Goal: Find contact information: Find contact information

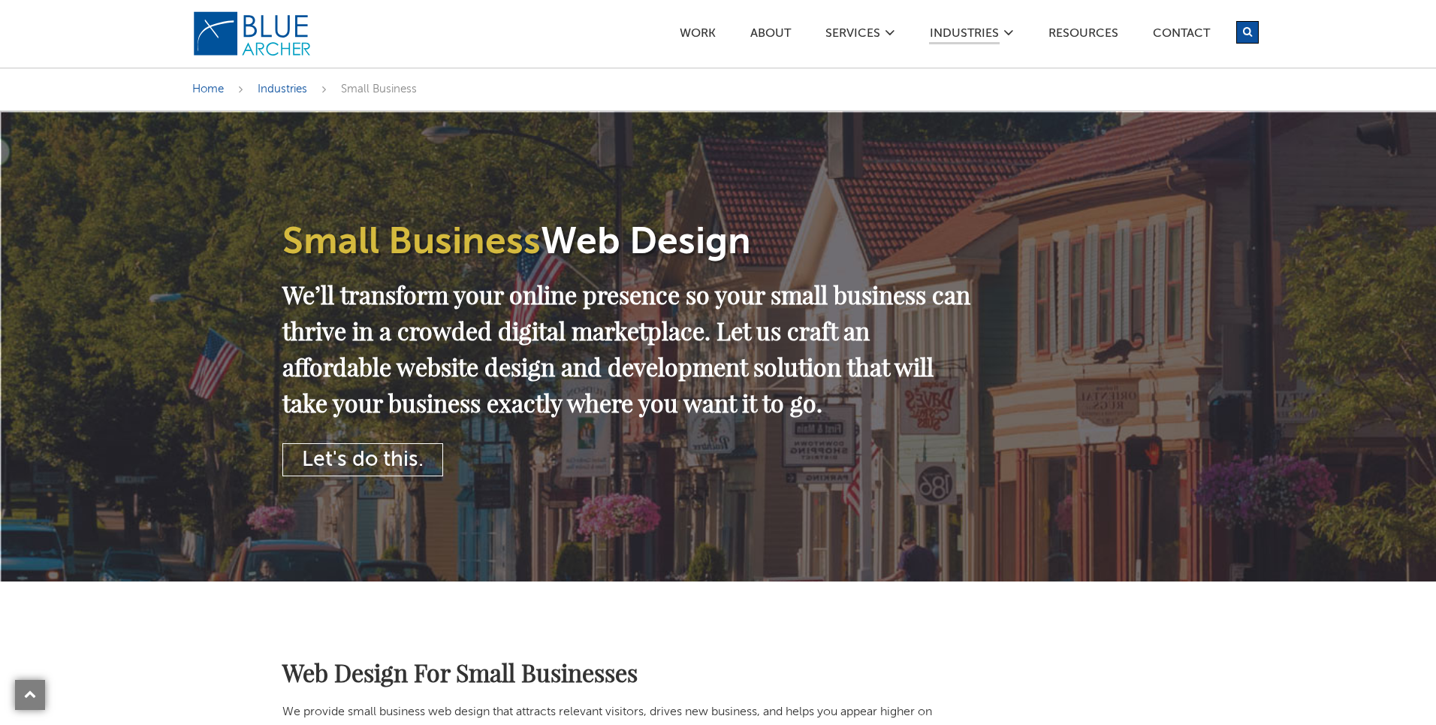
scroll to position [1425, 0]
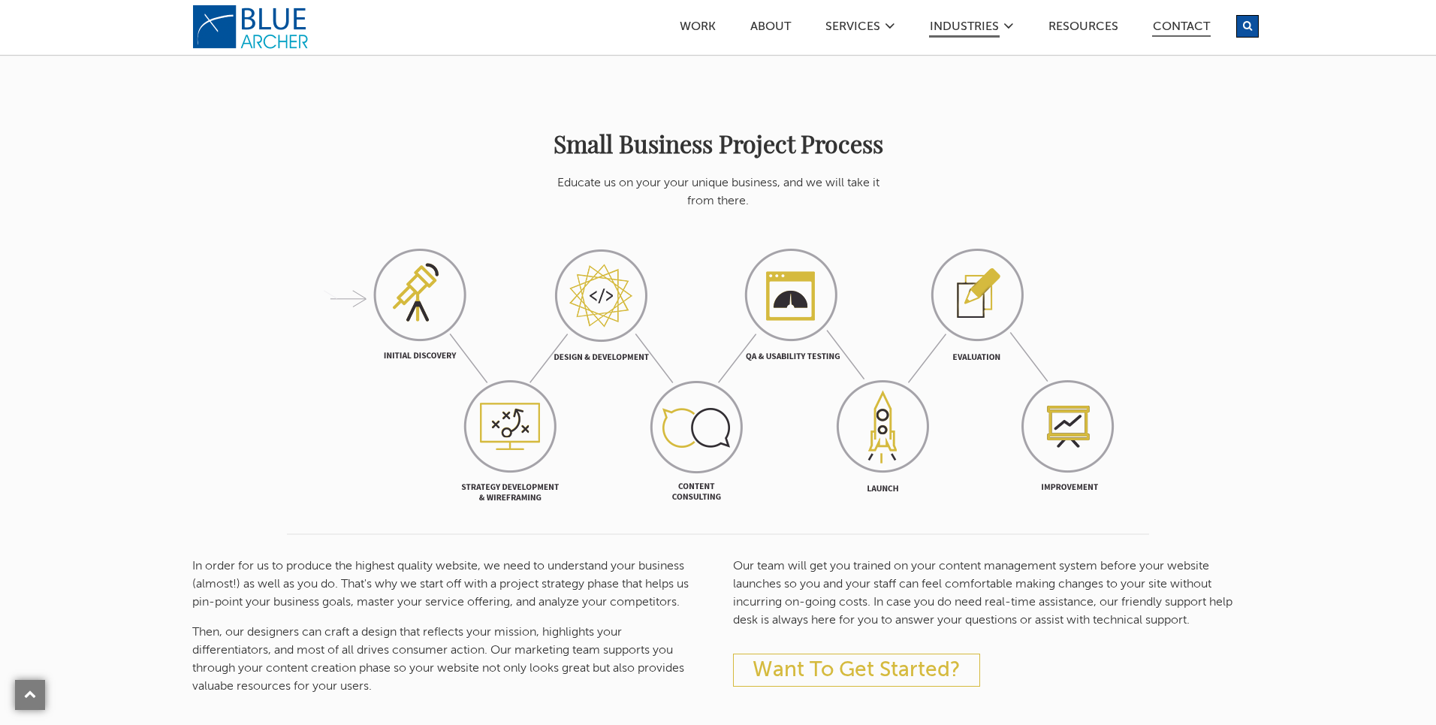
click at [1190, 25] on link "Contact" at bounding box center [1181, 29] width 59 height 16
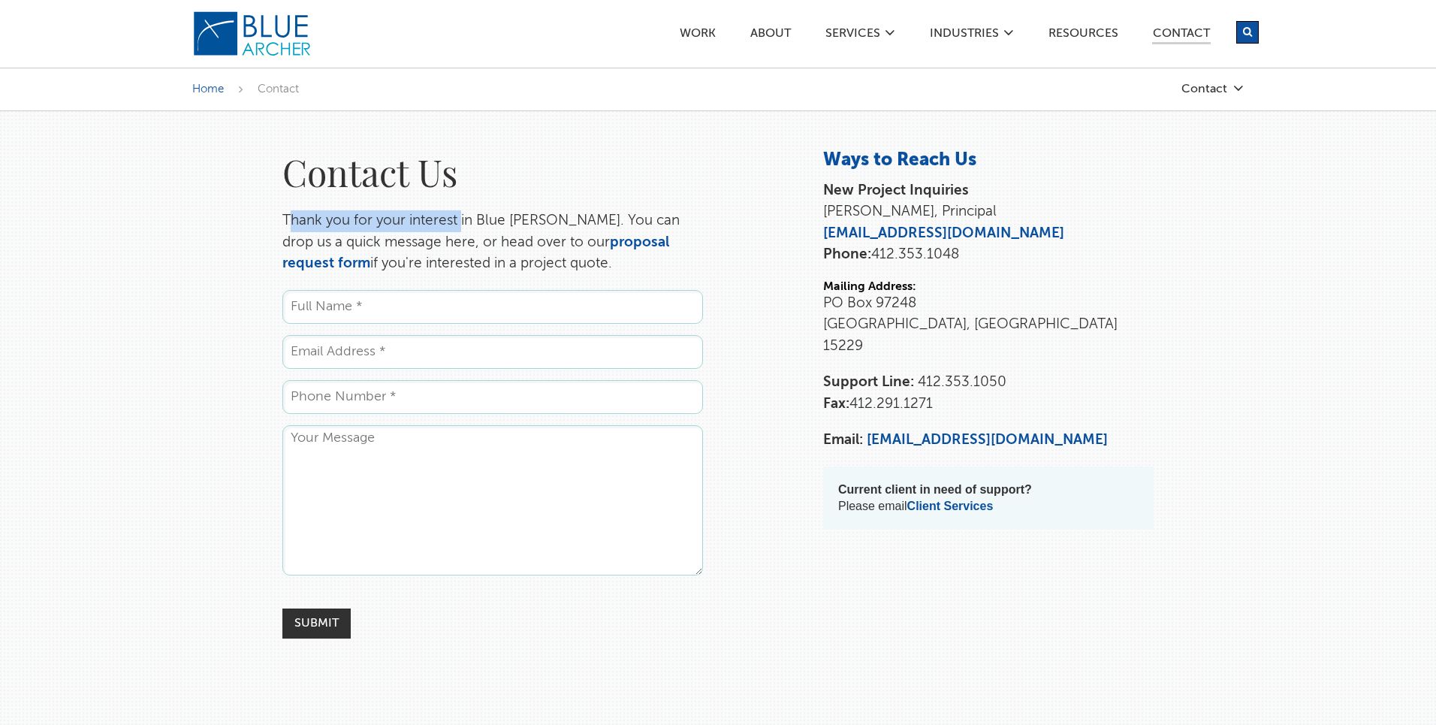
drag, startPoint x: 287, startPoint y: 221, endPoint x: 448, endPoint y: 225, distance: 160.8
click at [458, 223] on p "Thank you for your interest in Blue [PERSON_NAME]. You can drop us a quick mess…" at bounding box center [492, 242] width 421 height 65
drag, startPoint x: 273, startPoint y: 218, endPoint x: 576, endPoint y: 260, distance: 306.4
click at [576, 260] on div "Contact Us Thank you for your interest in Blue [PERSON_NAME]. You can drop us a…" at bounding box center [492, 394] width 451 height 490
copy p "Thank you for your interest in Blue [PERSON_NAME]. You can drop us a quick mess…"
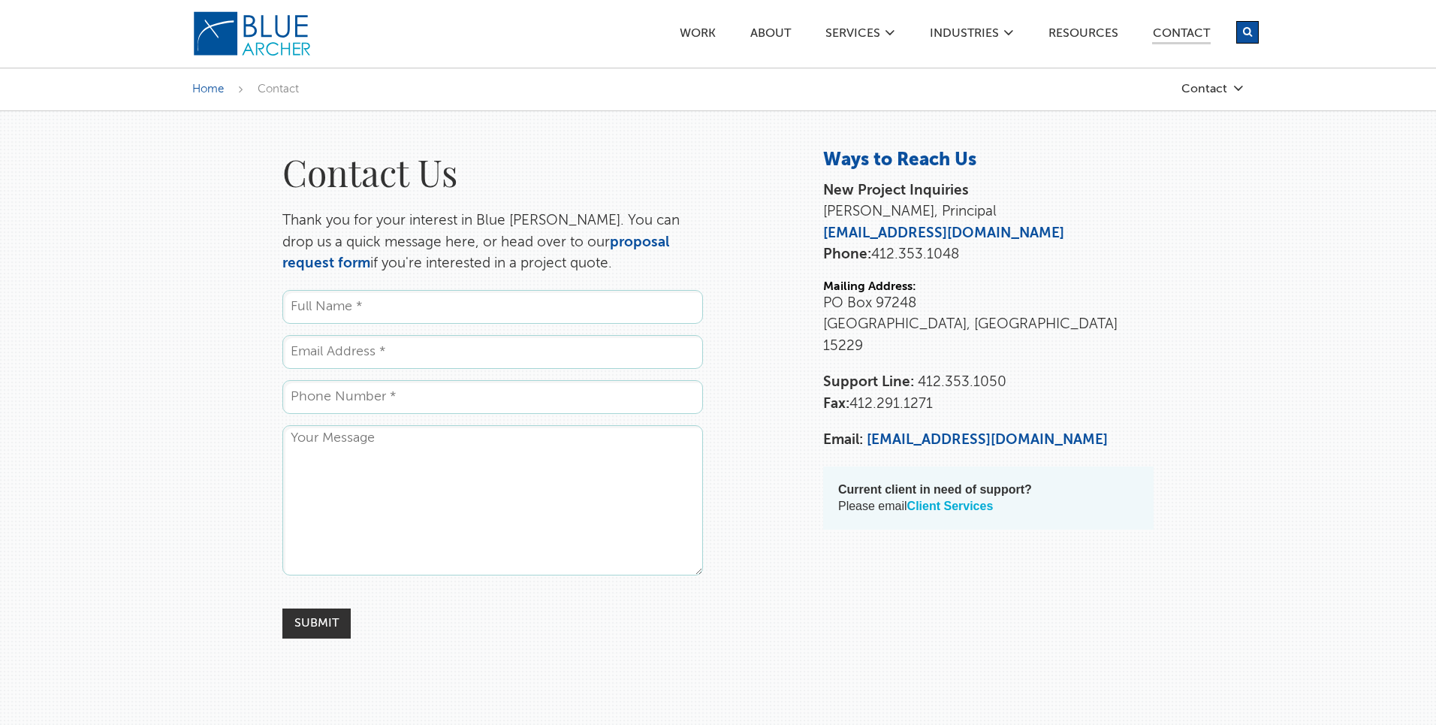
drag, startPoint x: 1001, startPoint y: 482, endPoint x: 992, endPoint y: 482, distance: 9.0
click at [998, 482] on p "Current client in need of support? Please email Client Services" at bounding box center [988, 498] width 301 height 33
drag, startPoint x: 1011, startPoint y: 484, endPoint x: 844, endPoint y: 472, distance: 167.2
click at [836, 470] on blockquote "Current client in need of support? Please email Client Services" at bounding box center [988, 498] width 331 height 63
copy p "Current client in need of support? Please email Client Services"
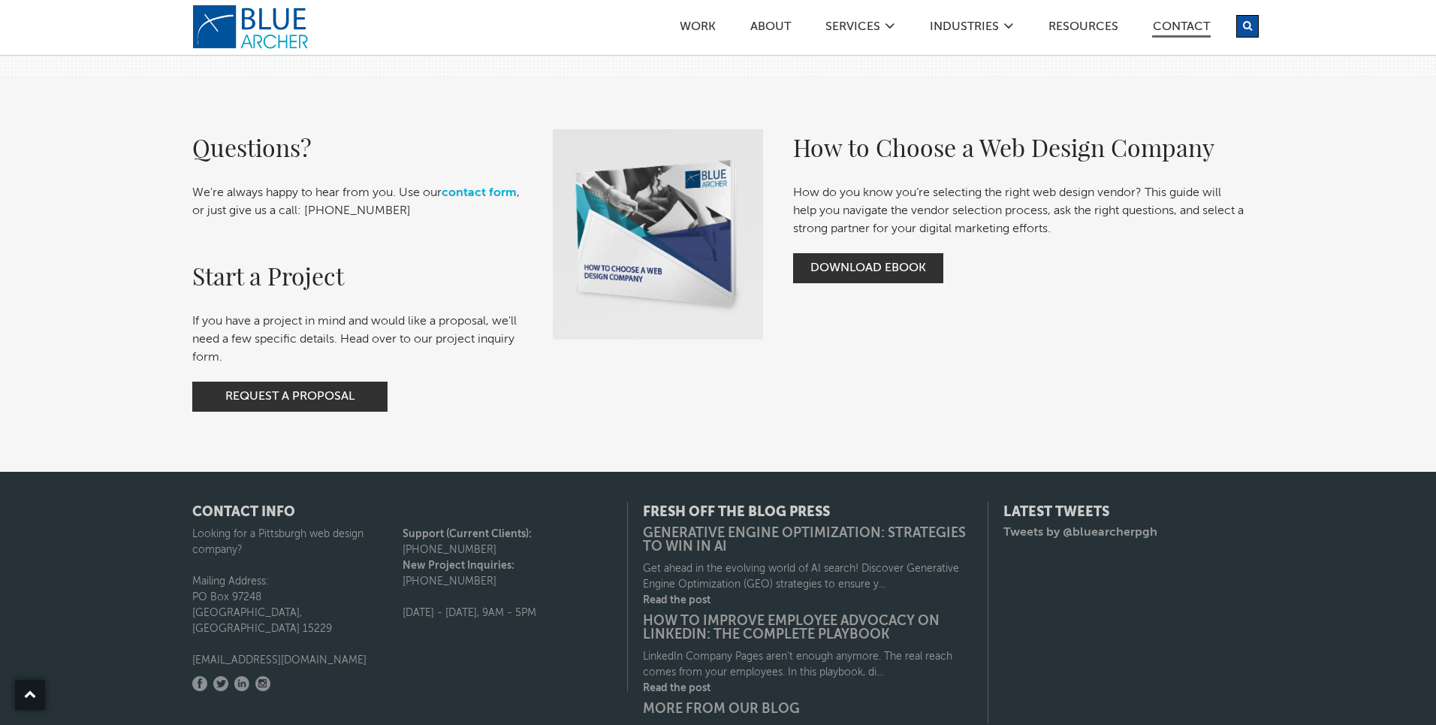
scroll to position [603, 0]
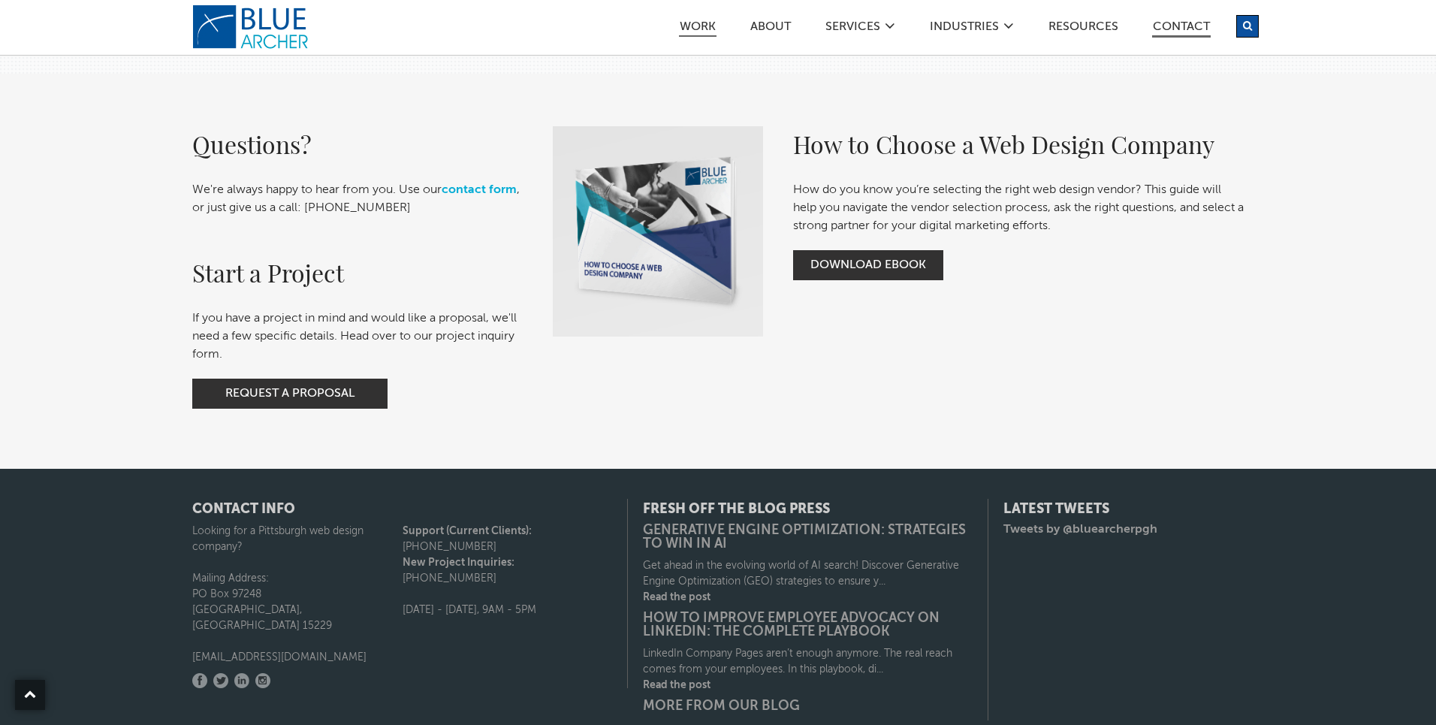
click at [699, 30] on link "Work" at bounding box center [698, 29] width 38 height 16
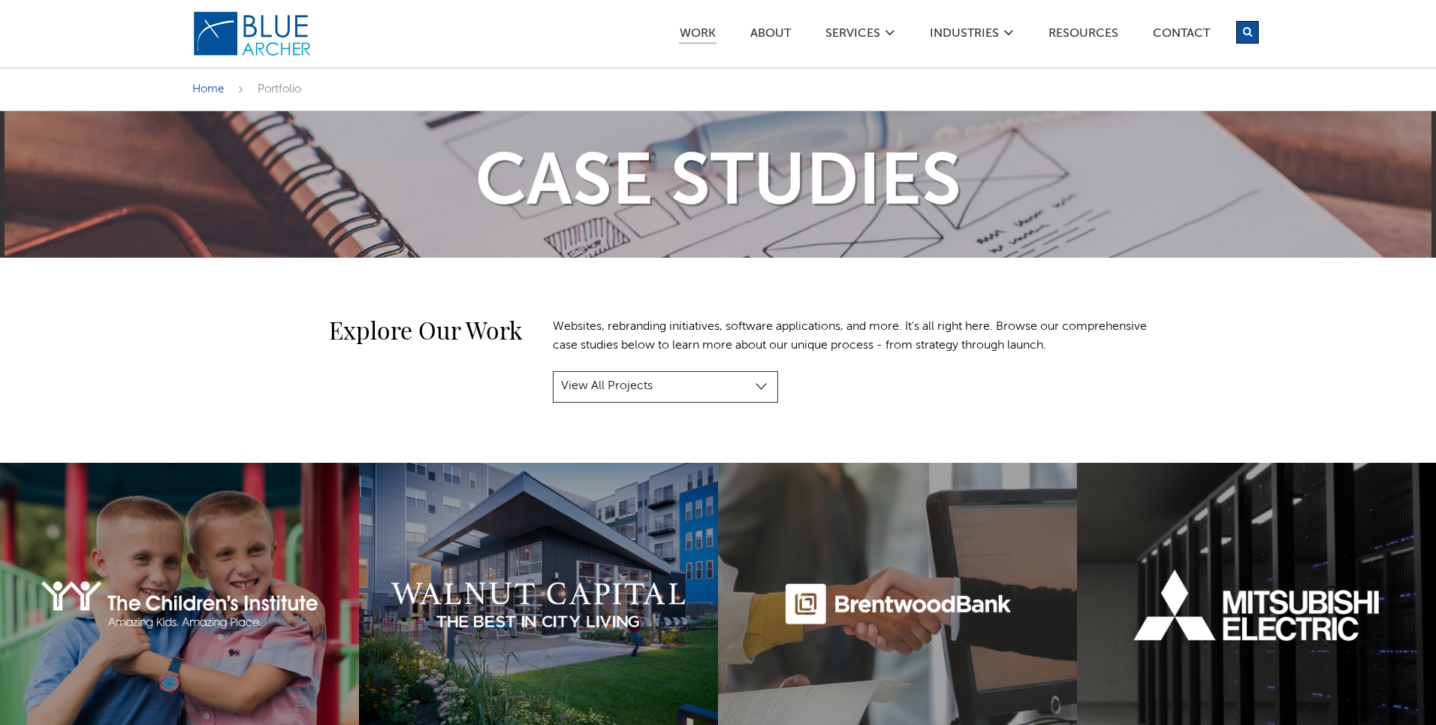
click at [273, 30] on img at bounding box center [252, 34] width 120 height 47
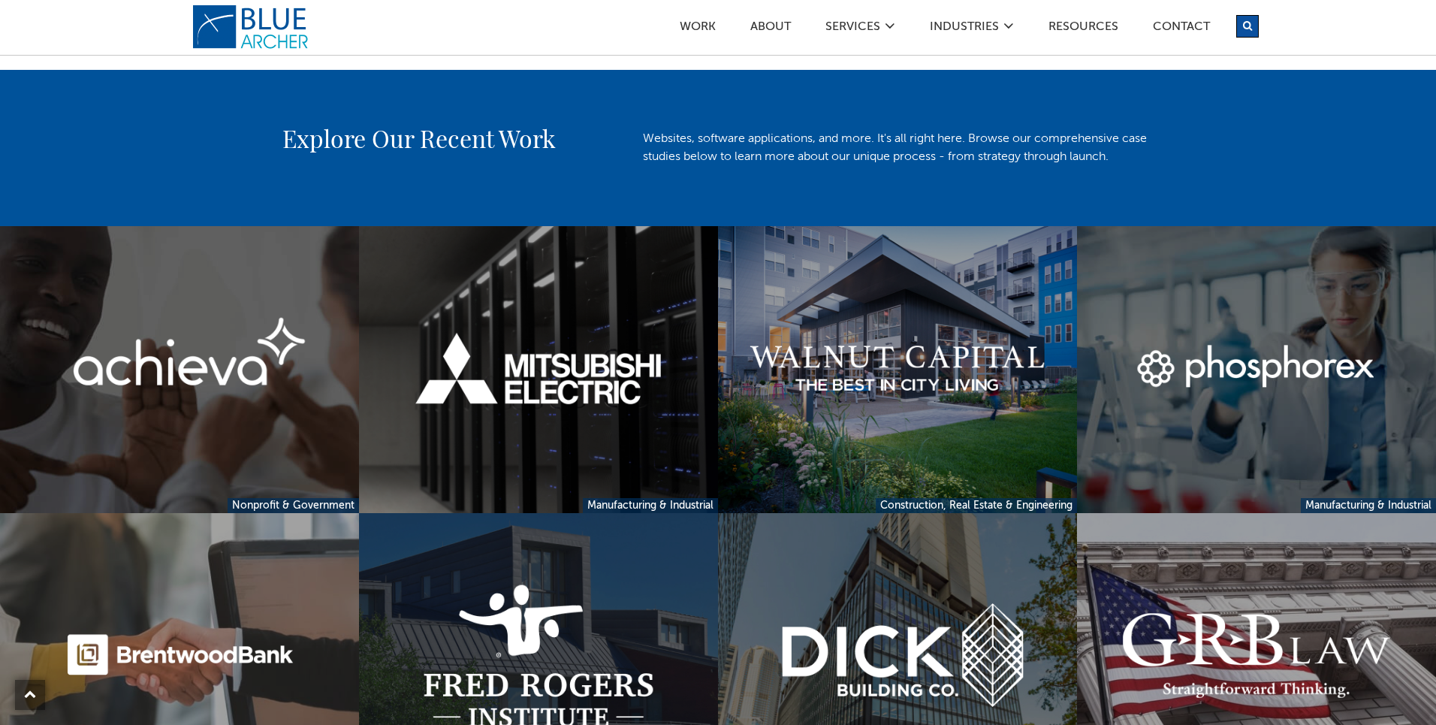
scroll to position [986, 0]
